Goal: Navigation & Orientation: Find specific page/section

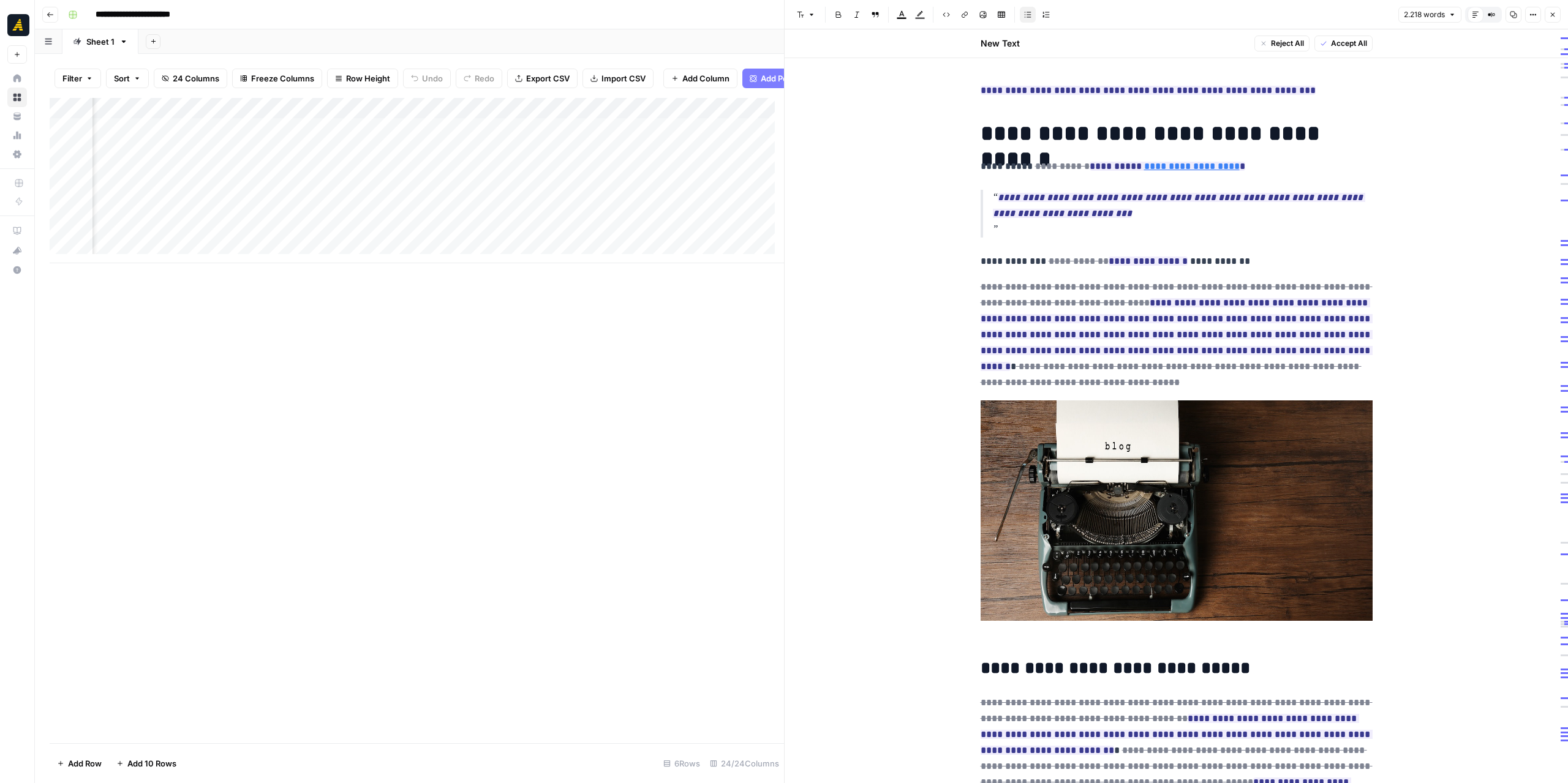
scroll to position [0, 1300]
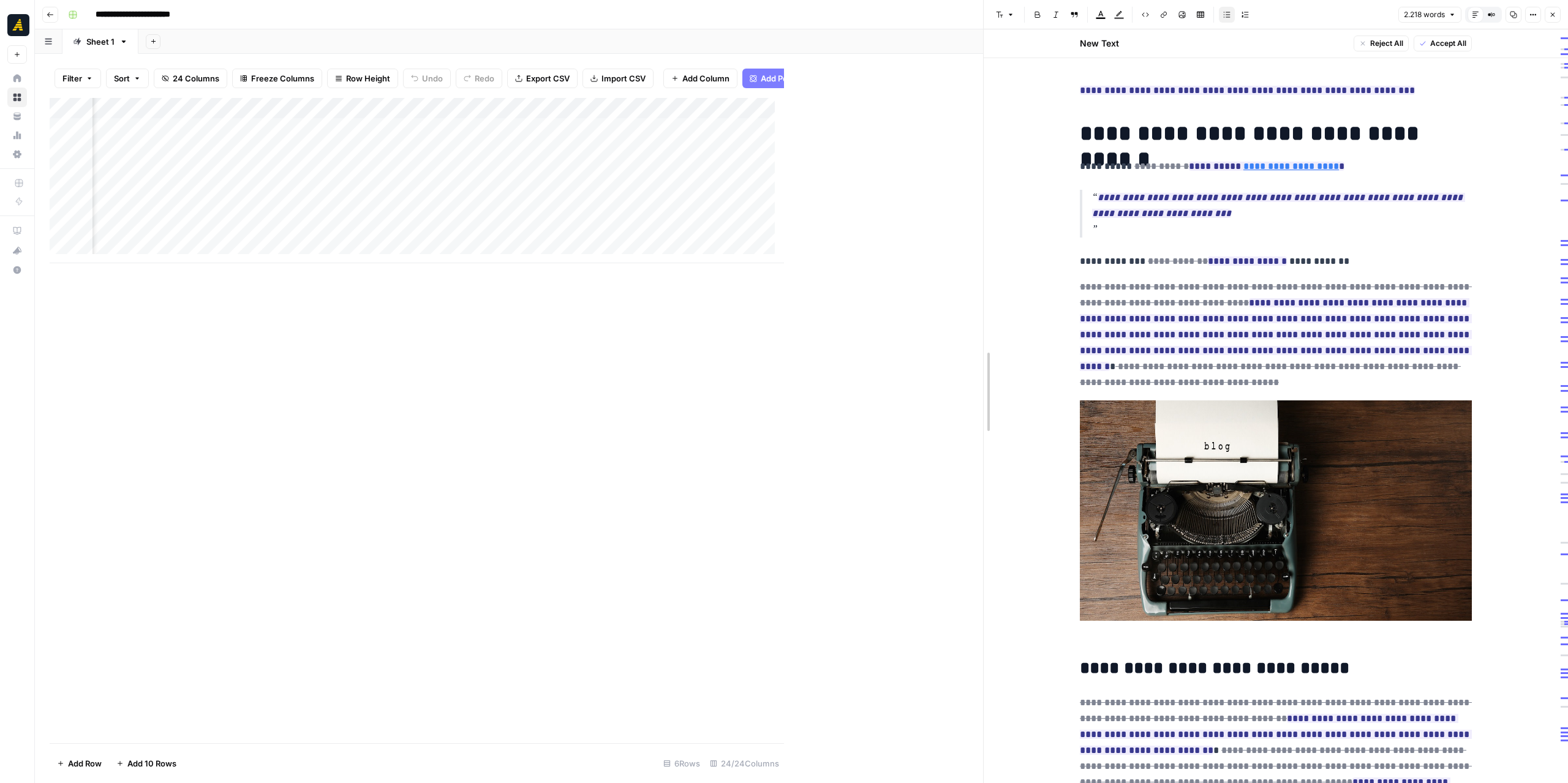
drag, startPoint x: 785, startPoint y: 53, endPoint x: 1020, endPoint y: 68, distance: 235.5
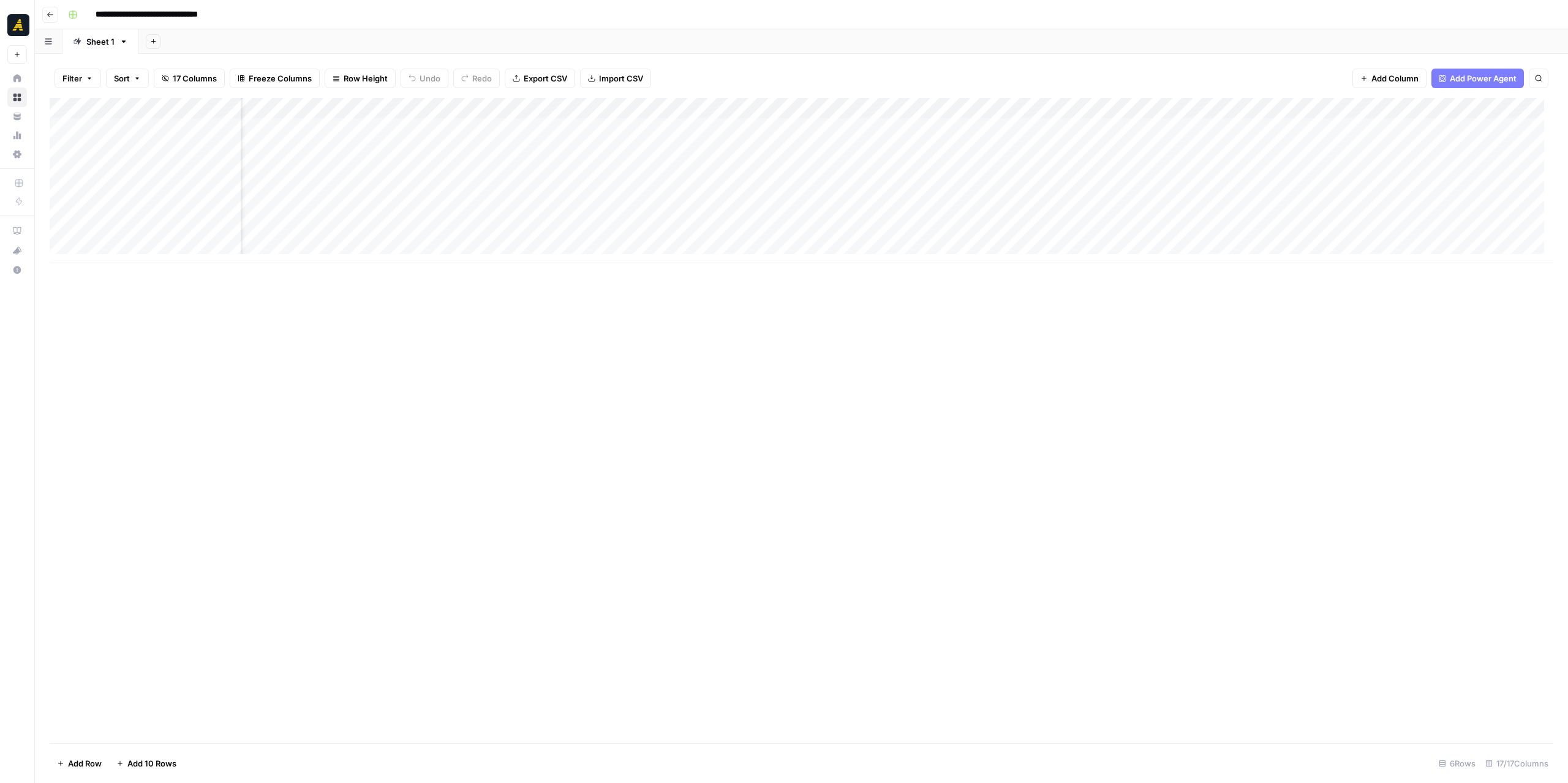
scroll to position [0, 153]
